Goal: Information Seeking & Learning: Compare options

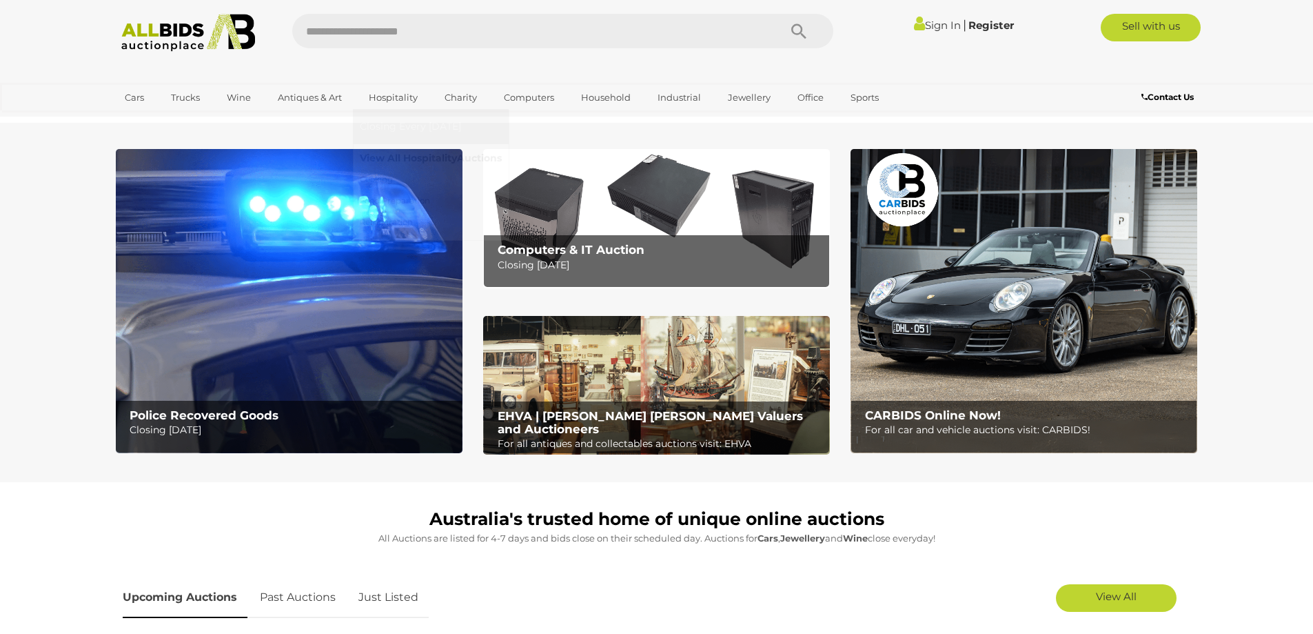
click at [406, 163] on link "View All Hospitality Auctions" at bounding box center [431, 158] width 142 height 21
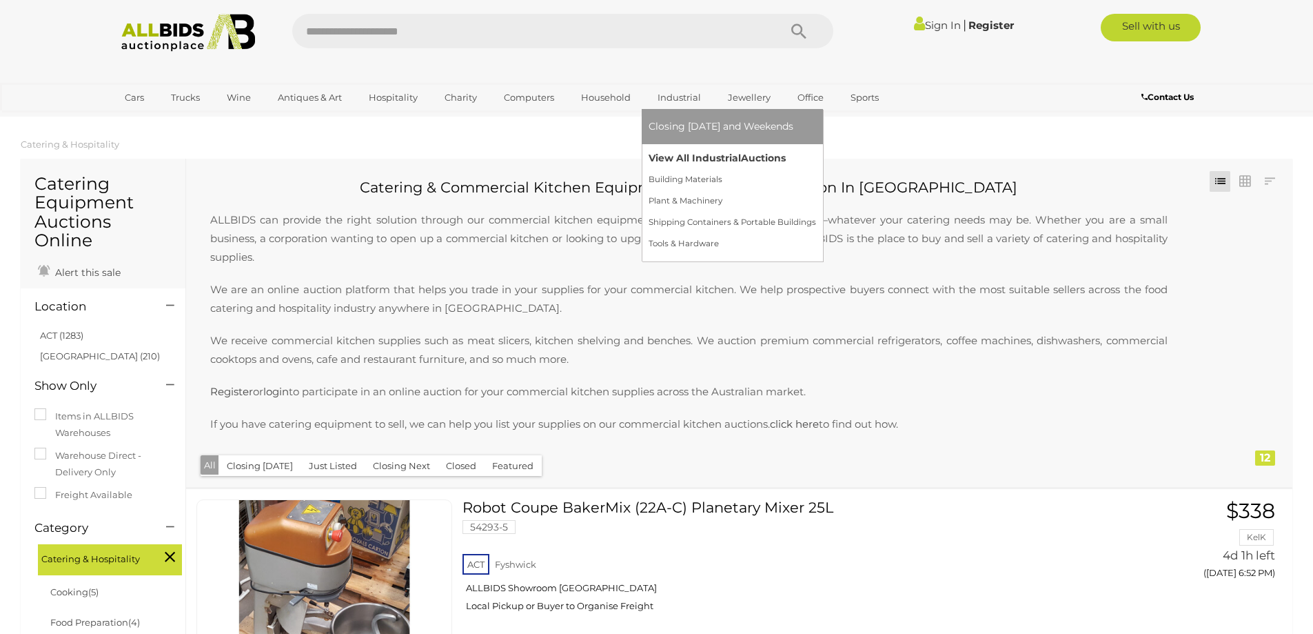
click at [687, 154] on link "View All Industrial Auctions" at bounding box center [733, 158] width 168 height 21
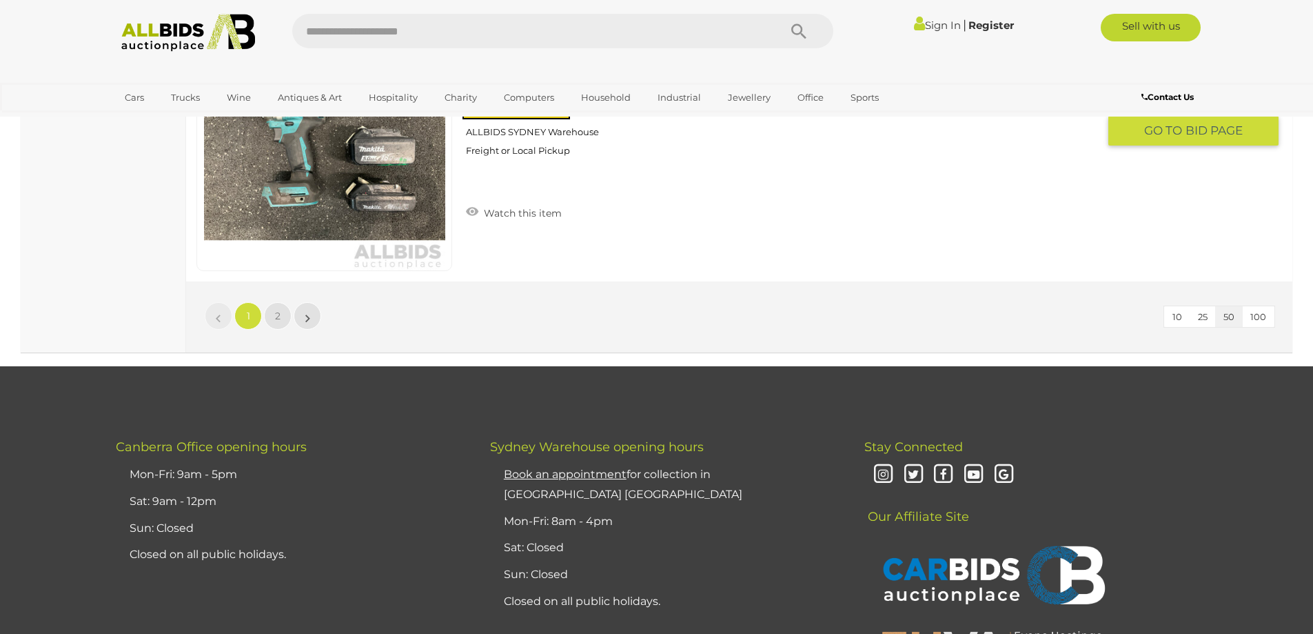
scroll to position [13098, 0]
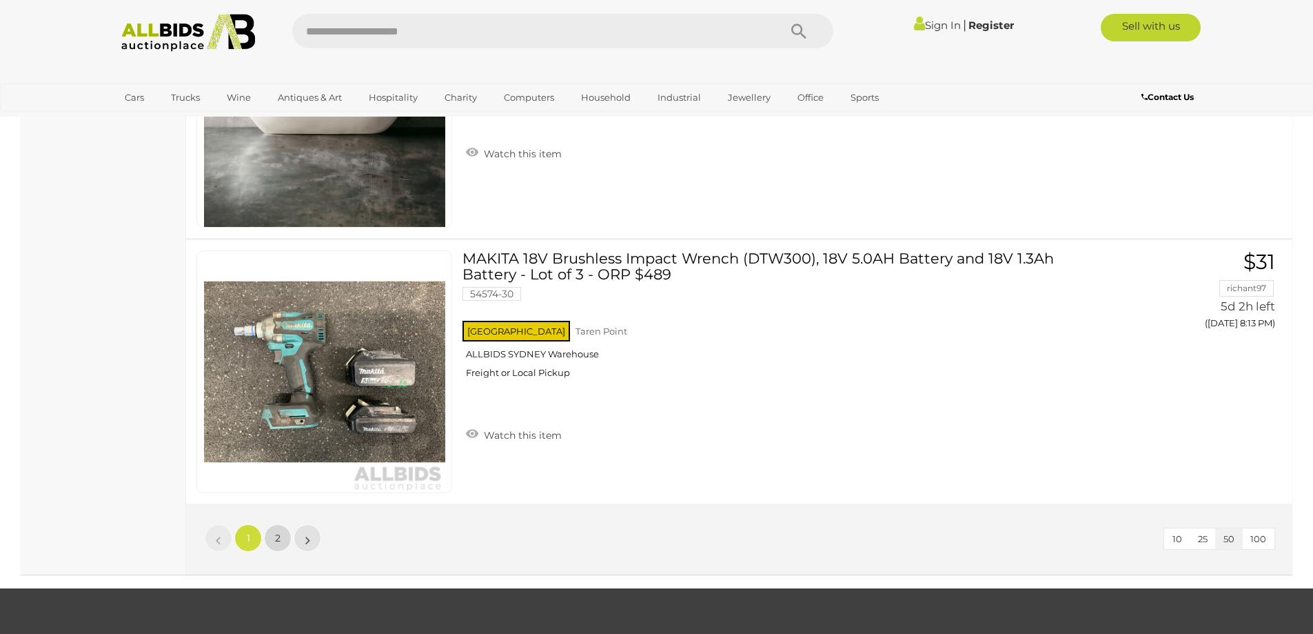
click at [276, 536] on span "2" at bounding box center [278, 538] width 6 height 12
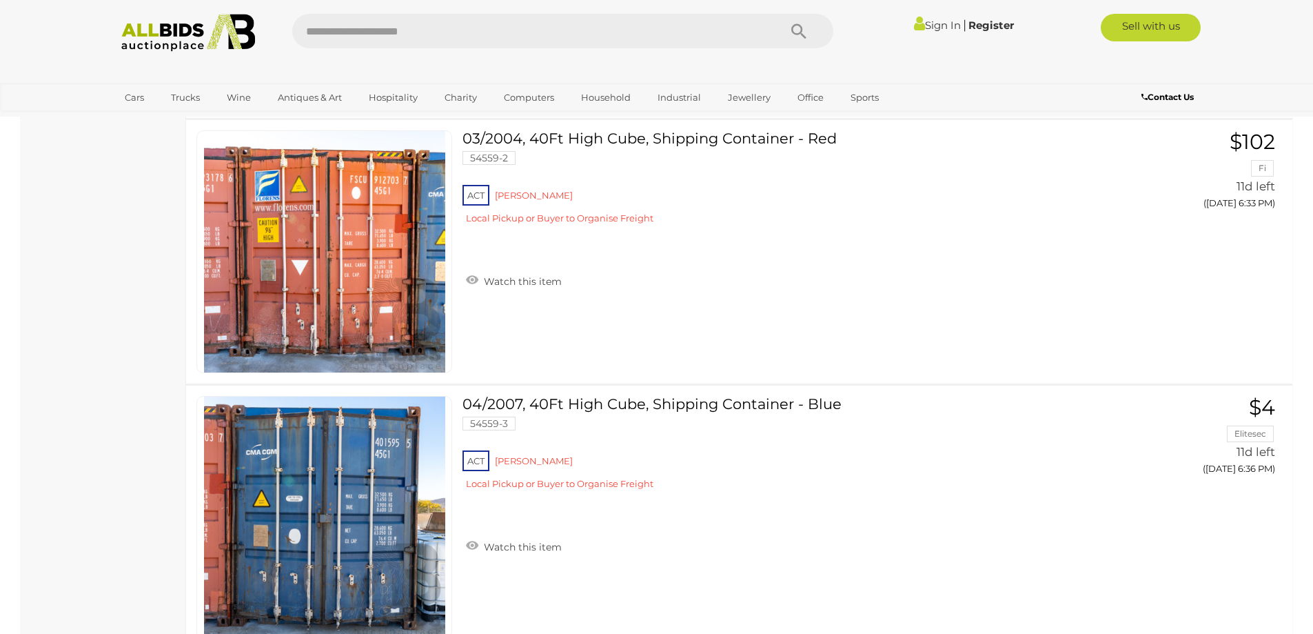
scroll to position [2054, 0]
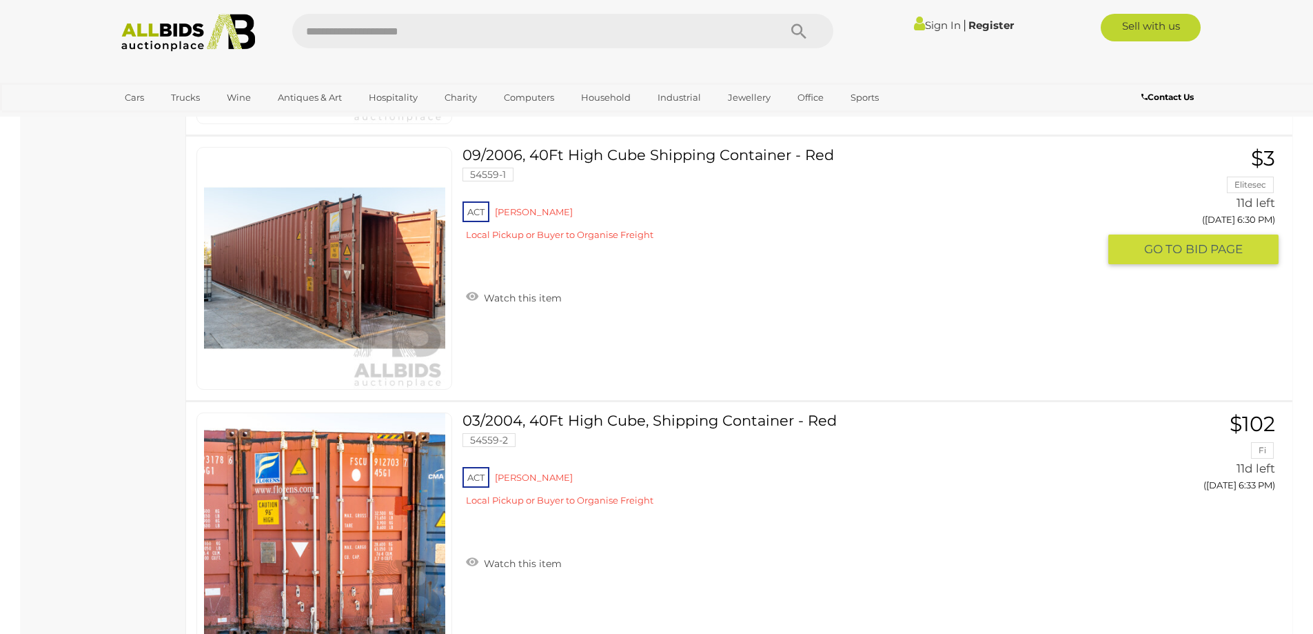
click at [347, 288] on img at bounding box center [324, 268] width 241 height 241
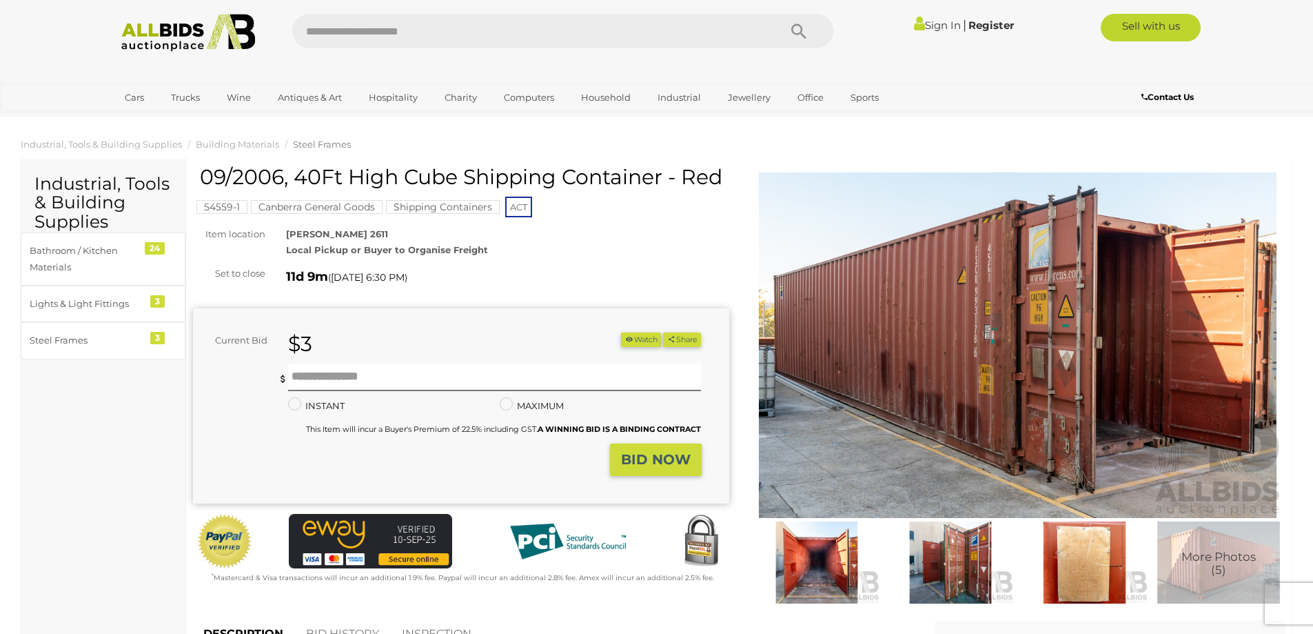
click at [955, 578] on img at bounding box center [950, 562] width 127 height 82
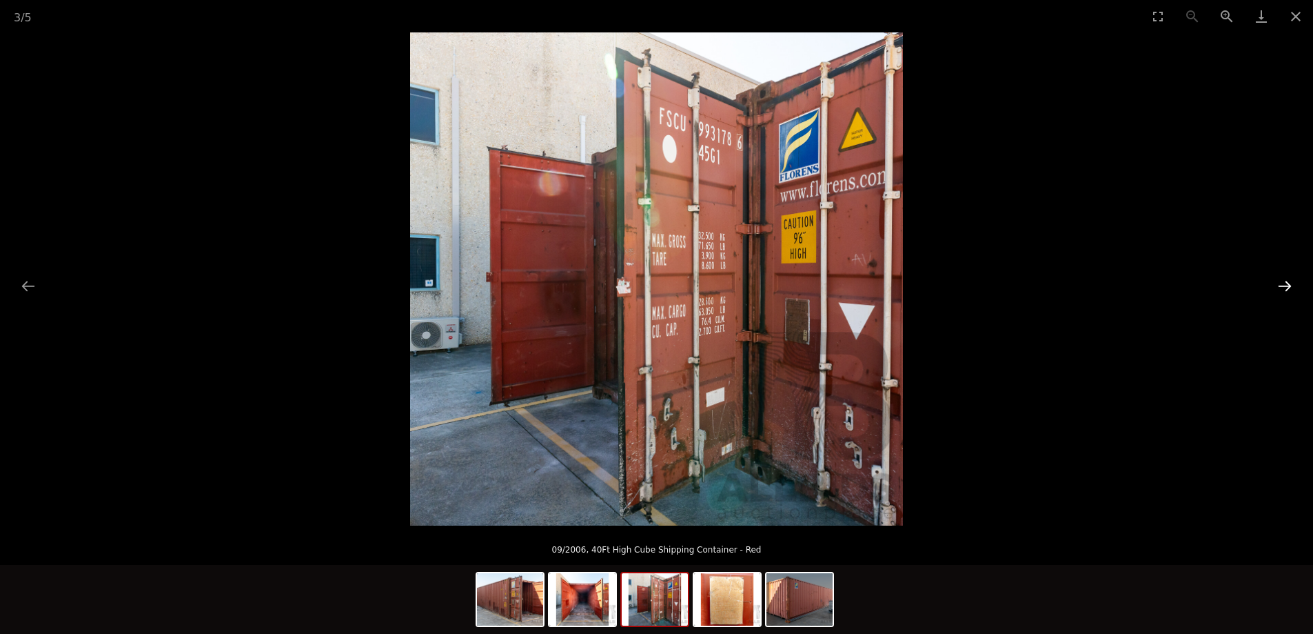
click at [1279, 281] on button "Next slide" at bounding box center [1285, 285] width 29 height 27
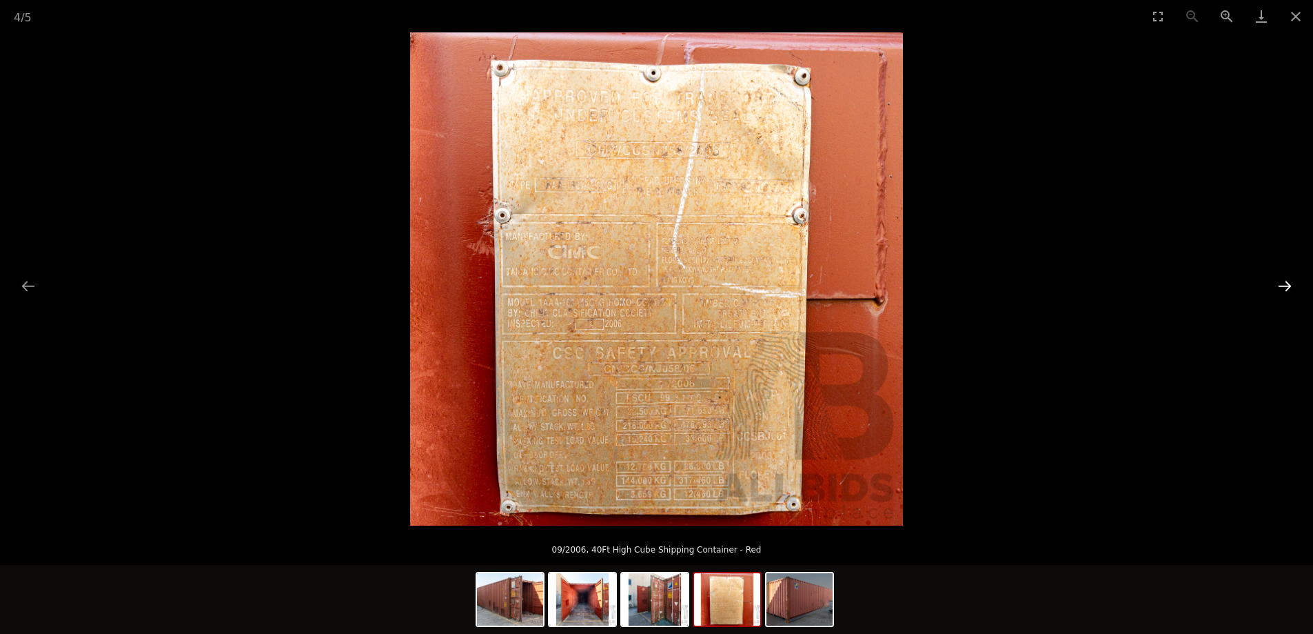
click at [1279, 281] on button "Next slide" at bounding box center [1285, 285] width 29 height 27
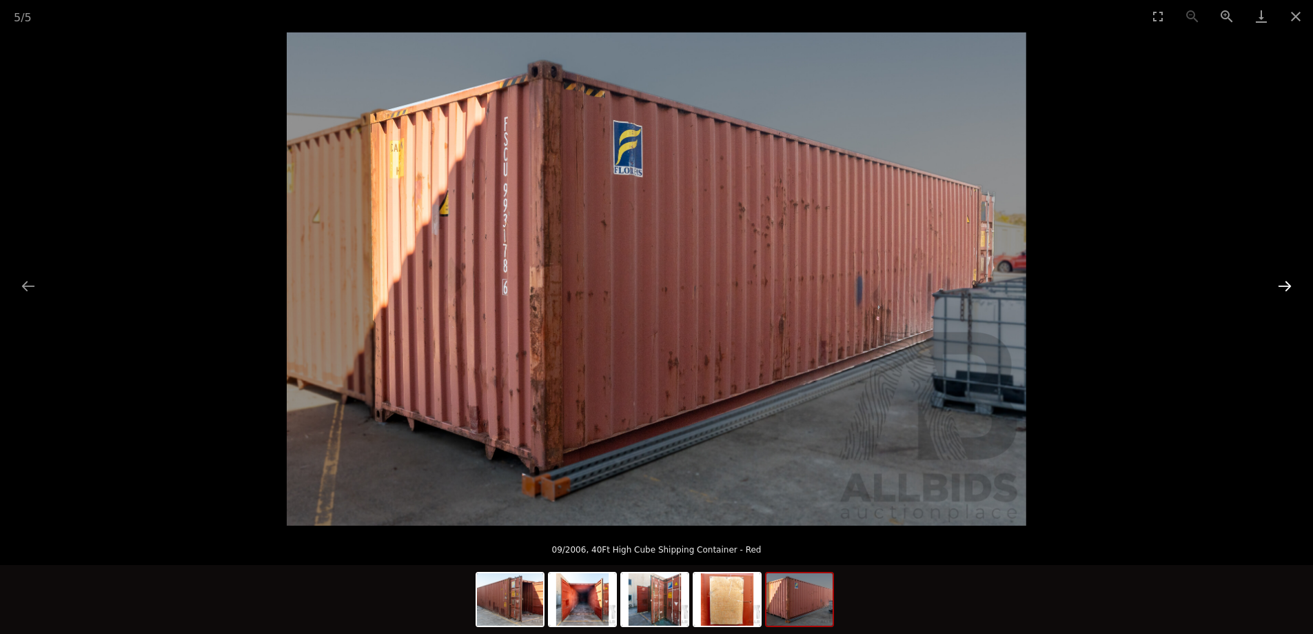
click at [1279, 281] on button "Next slide" at bounding box center [1285, 285] width 29 height 27
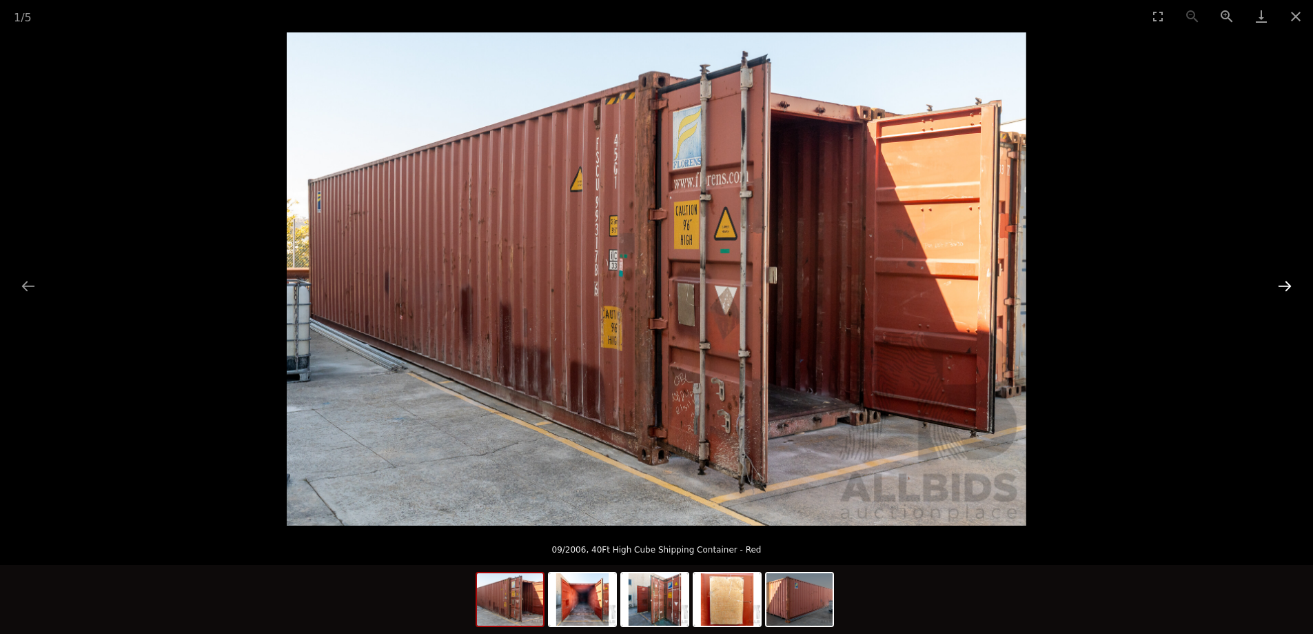
click at [1279, 281] on button "Next slide" at bounding box center [1285, 285] width 29 height 27
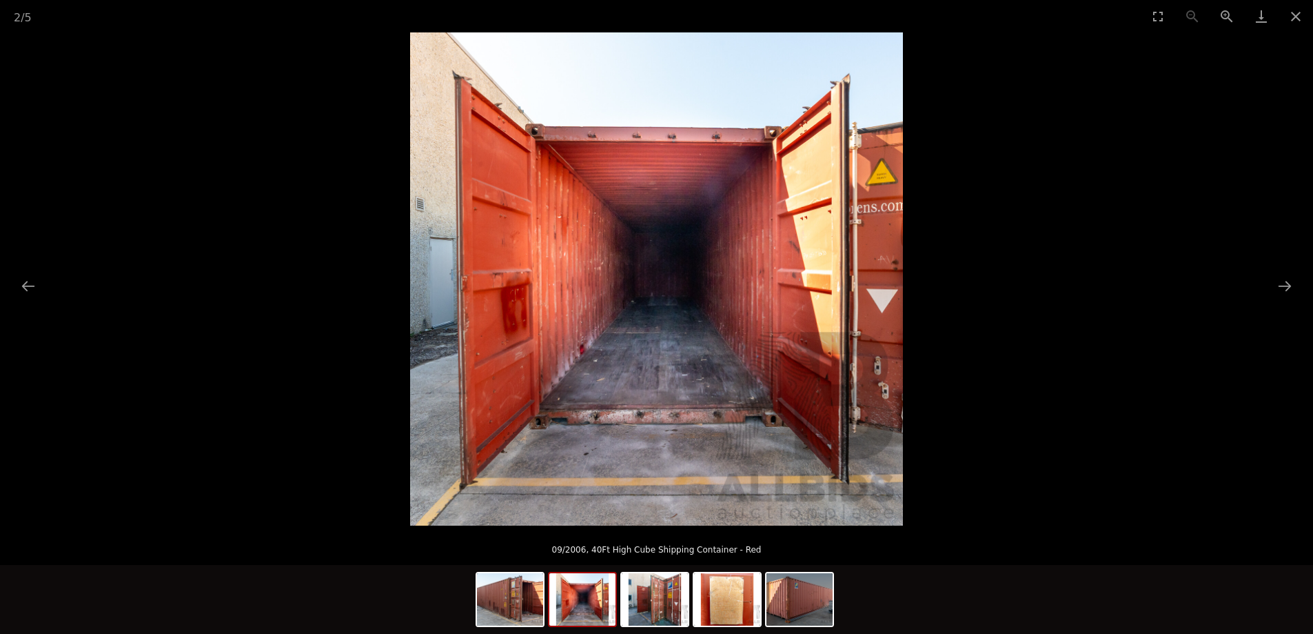
click at [688, 221] on img at bounding box center [656, 278] width 493 height 493
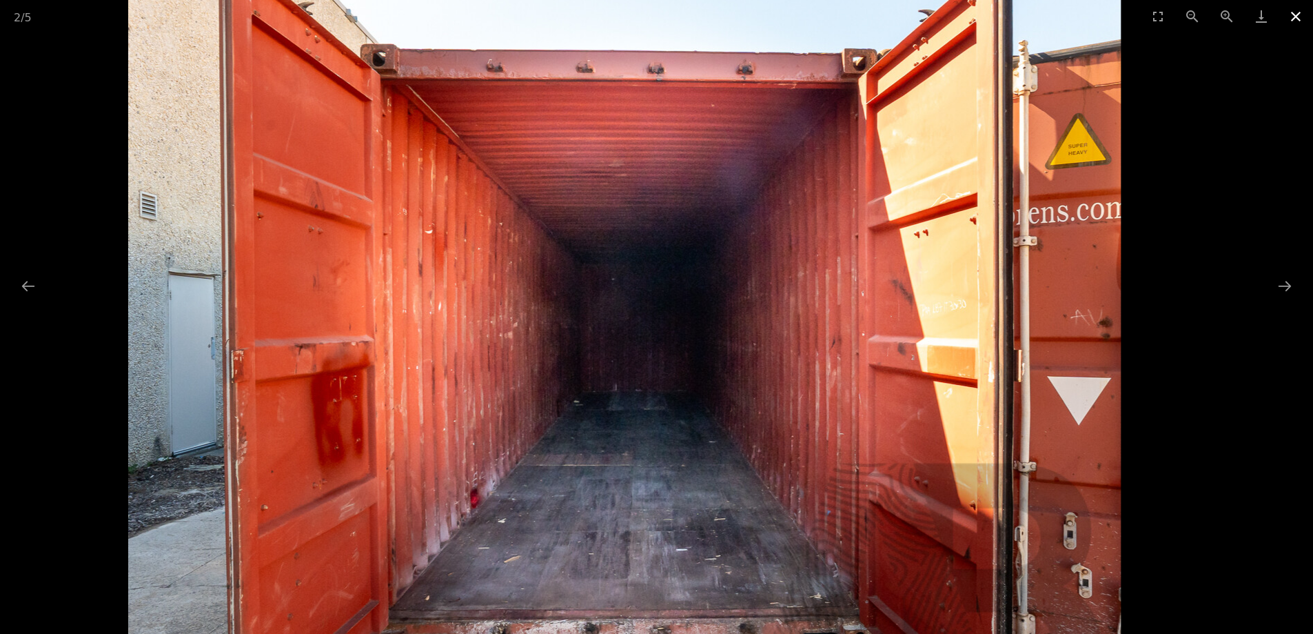
click at [1295, 16] on button "Close gallery" at bounding box center [1296, 16] width 34 height 32
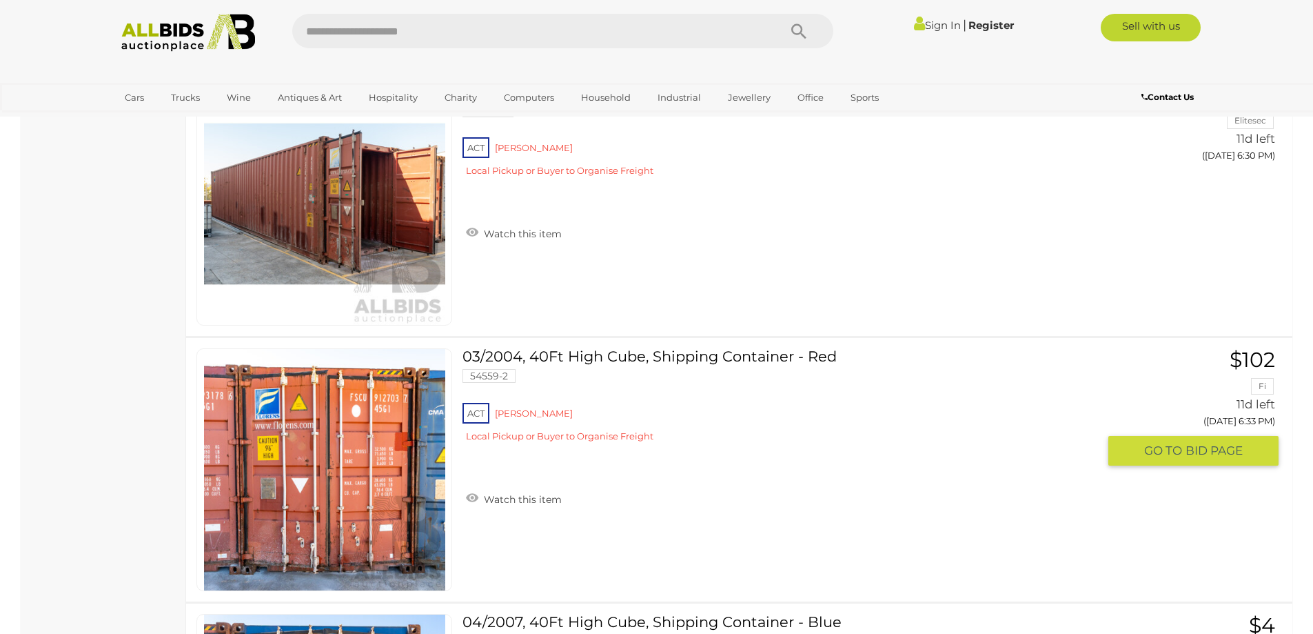
scroll to position [2325, 0]
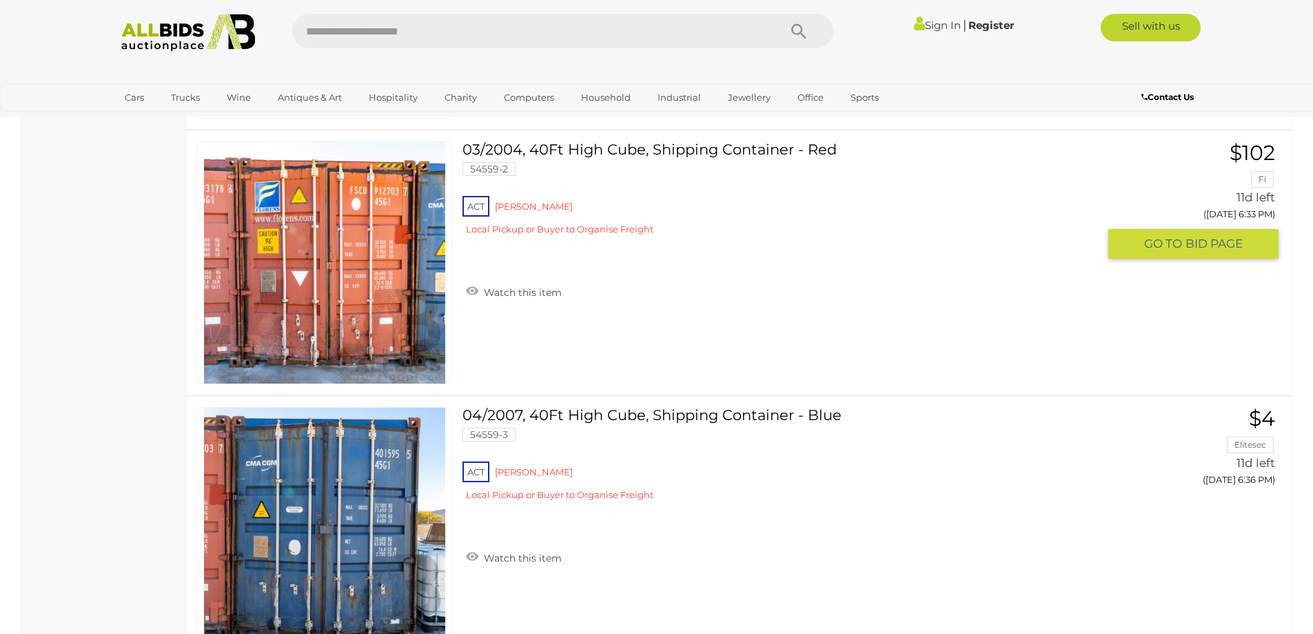
click at [360, 256] on link at bounding box center [324, 262] width 256 height 243
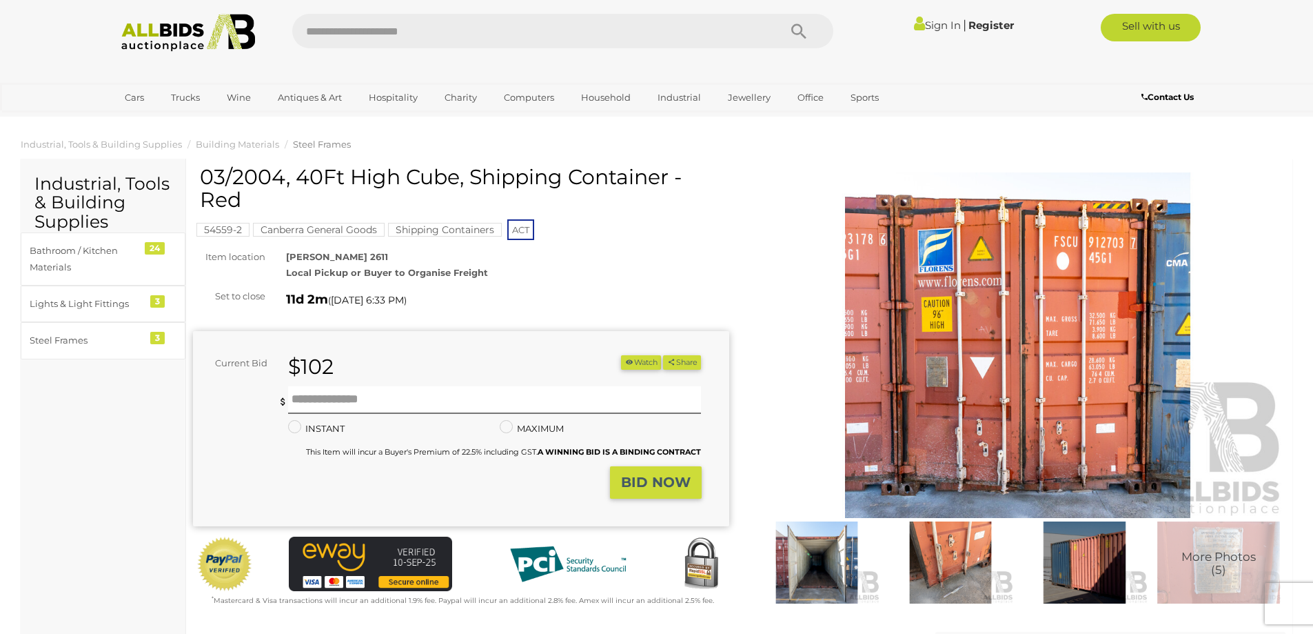
click at [991, 338] on img at bounding box center [1018, 344] width 536 height 345
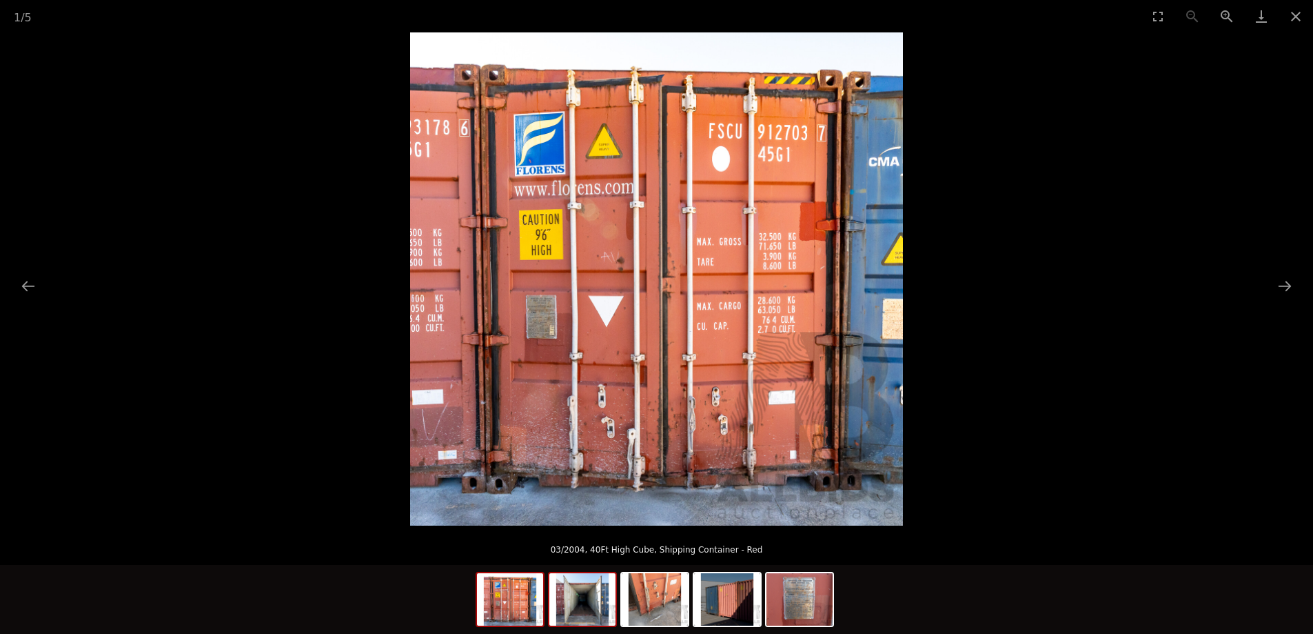
click at [596, 597] on img at bounding box center [582, 599] width 66 height 52
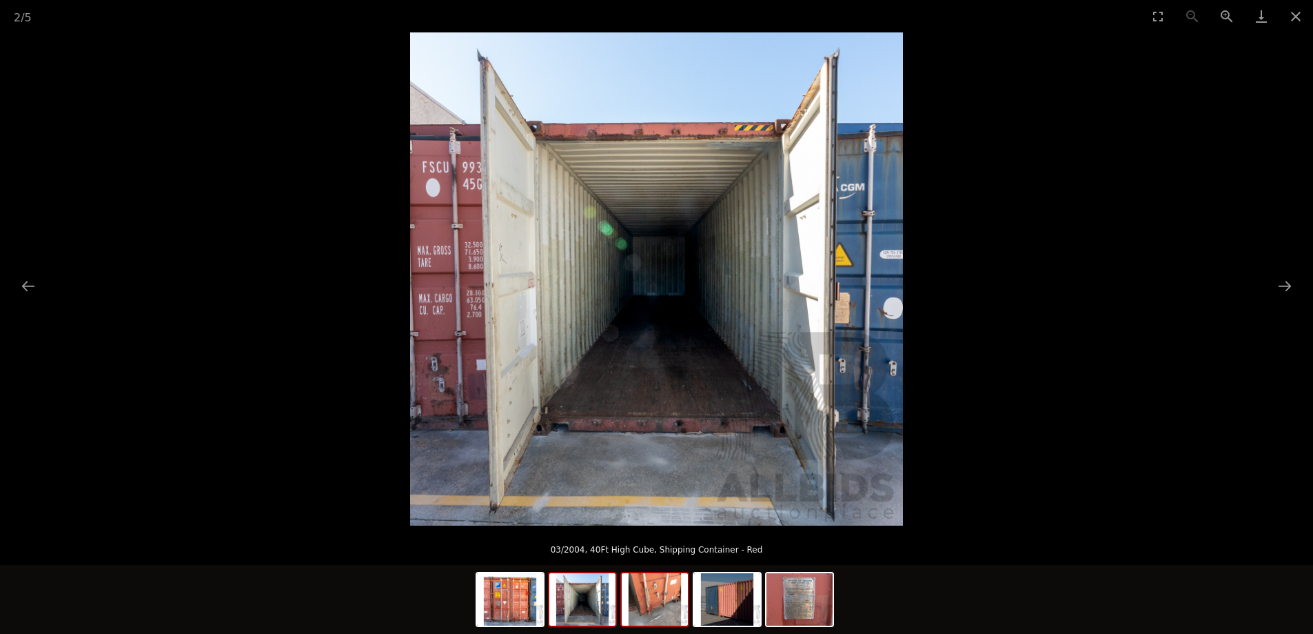
click at [658, 606] on img at bounding box center [655, 599] width 66 height 52
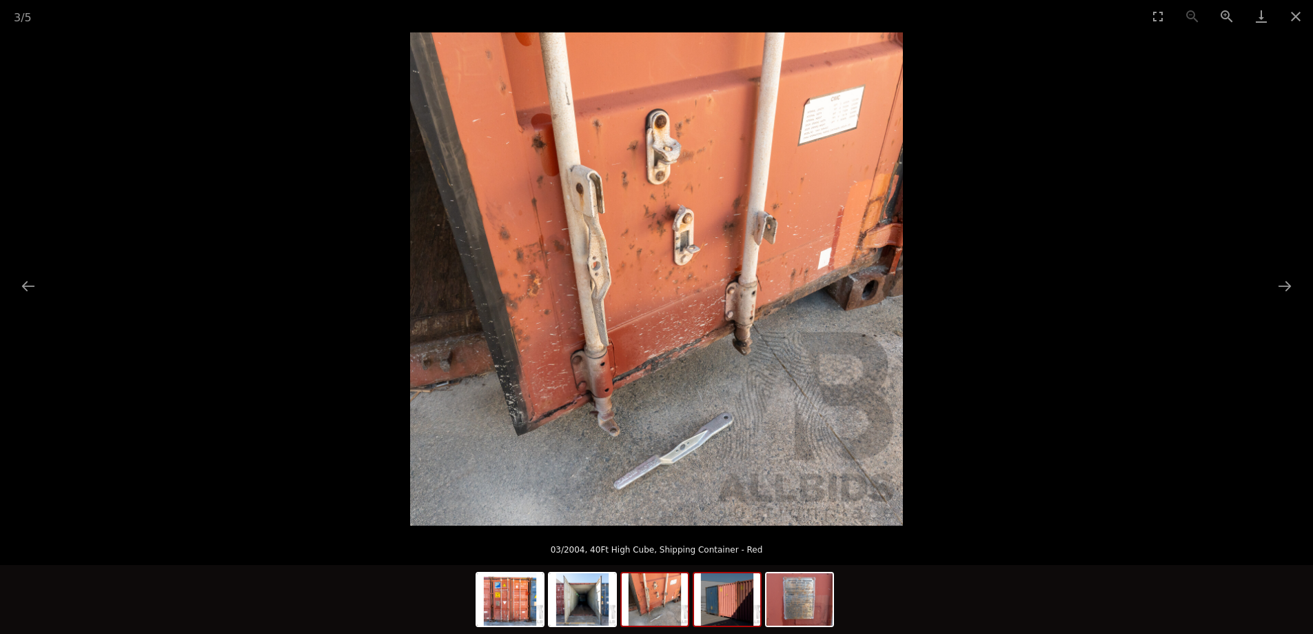
click at [729, 615] on img at bounding box center [727, 599] width 66 height 52
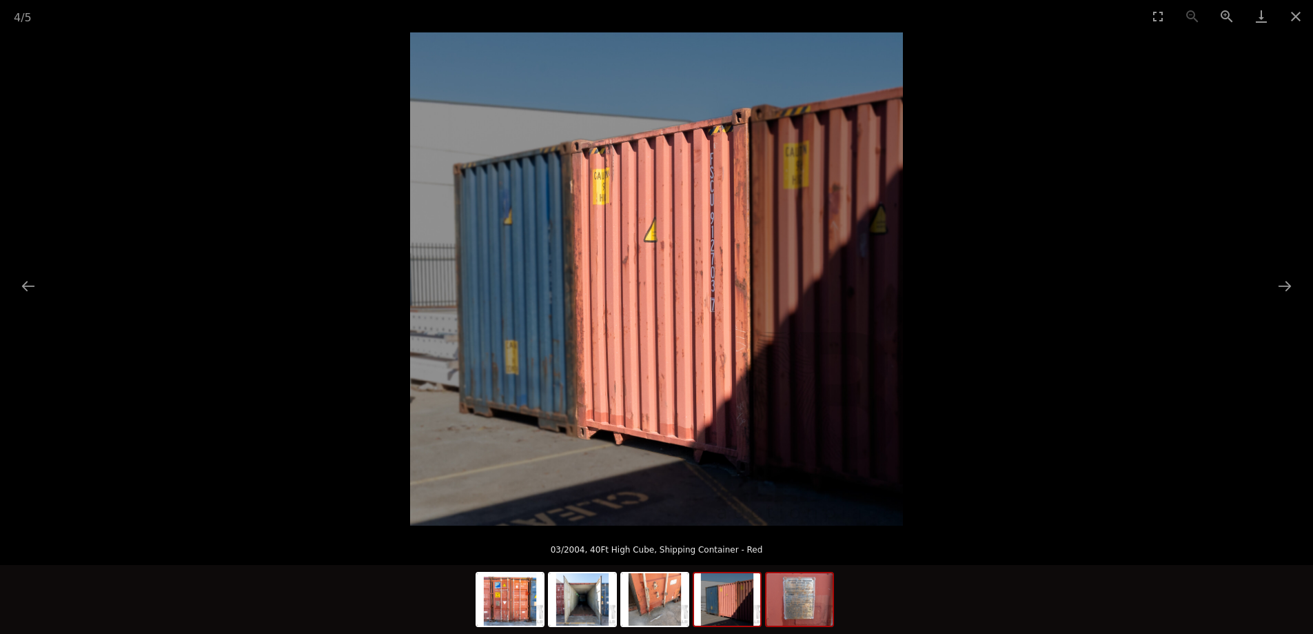
click at [793, 614] on img at bounding box center [800, 599] width 66 height 52
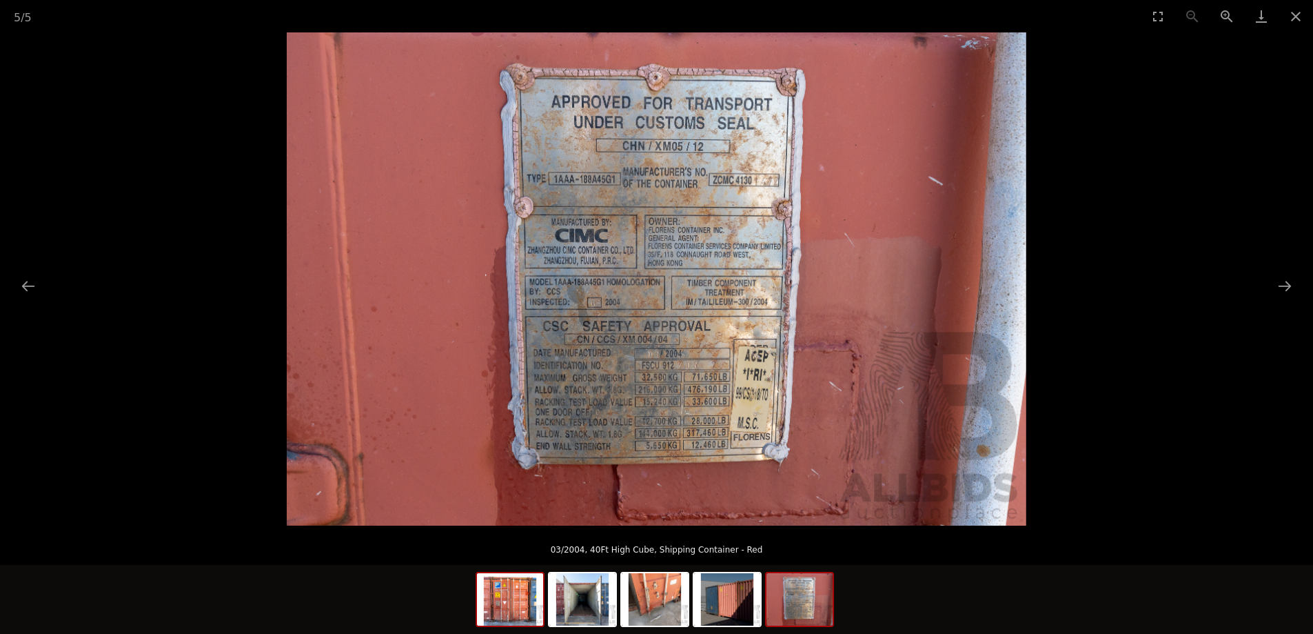
click at [509, 609] on img at bounding box center [510, 599] width 66 height 52
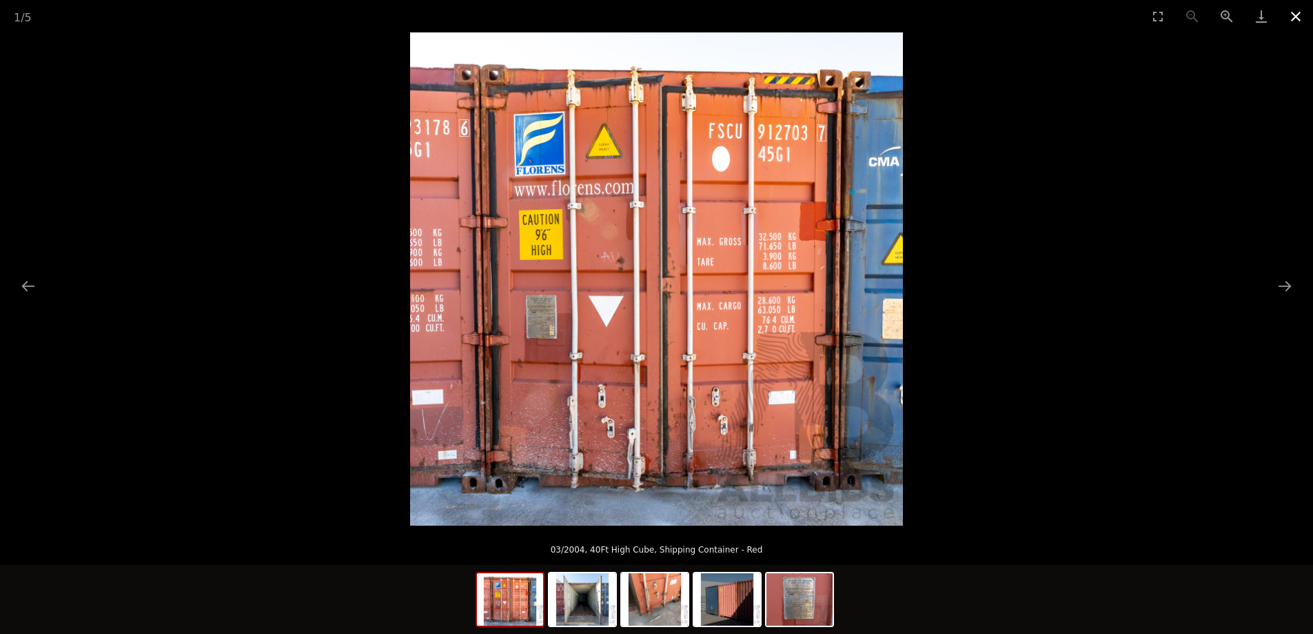
click at [1305, 12] on button "Close gallery" at bounding box center [1296, 16] width 34 height 32
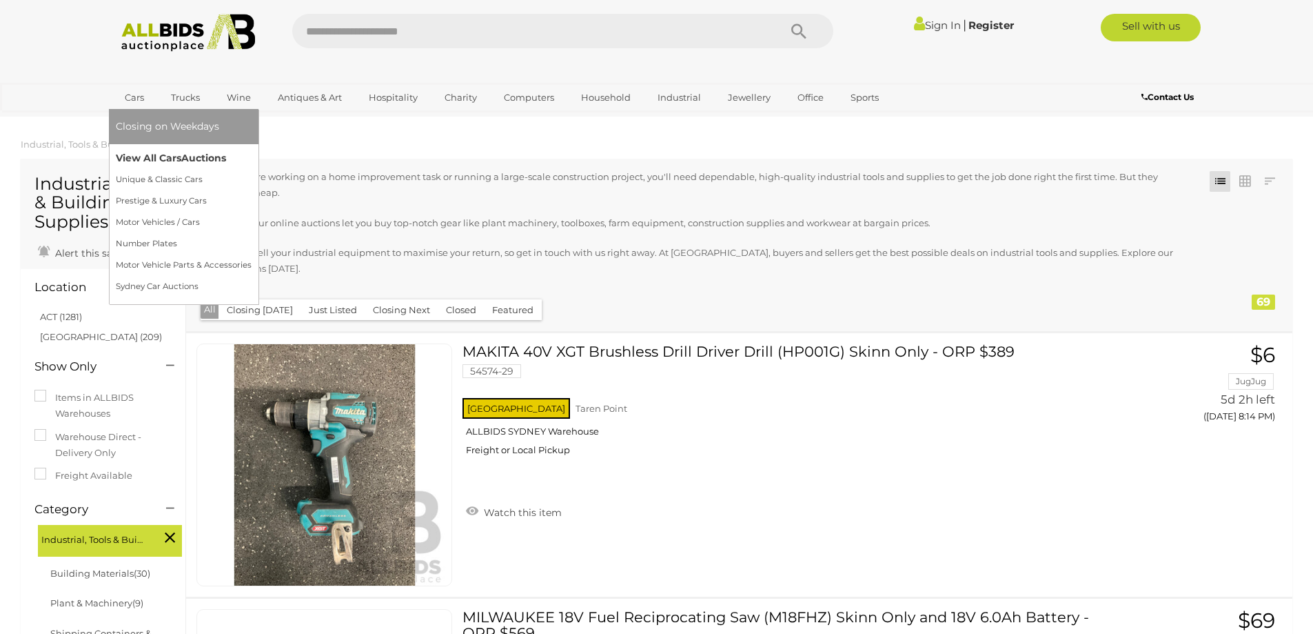
click at [177, 156] on link "View All Cars Auctions" at bounding box center [184, 158] width 136 height 21
